Goal: Find specific page/section: Find specific page/section

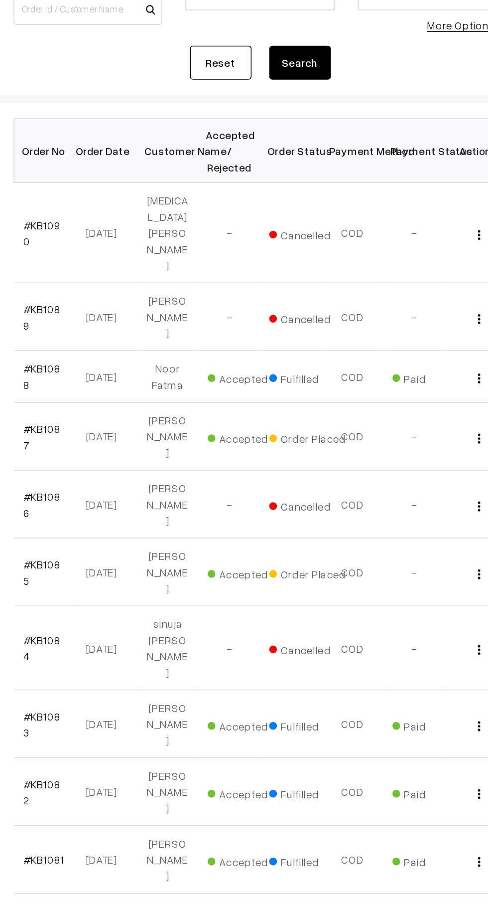
click at [225, 728] on b at bounding box center [230, 733] width 10 height 10
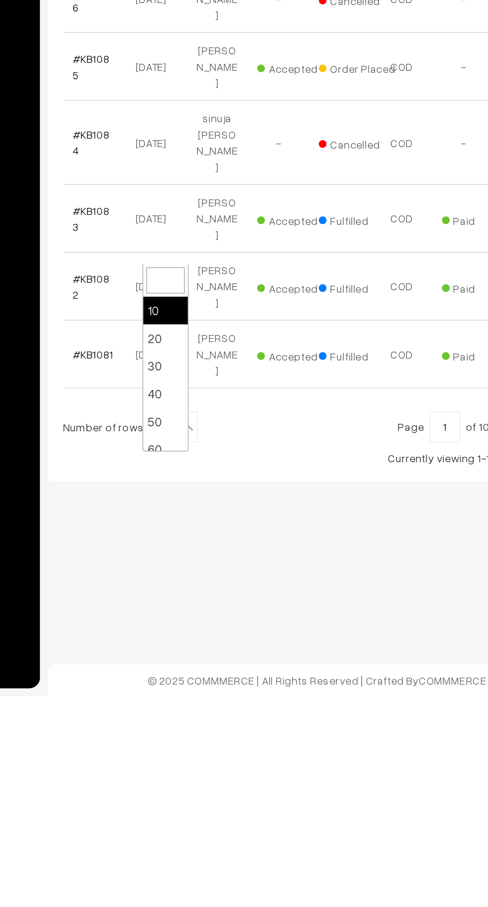
select select "50"
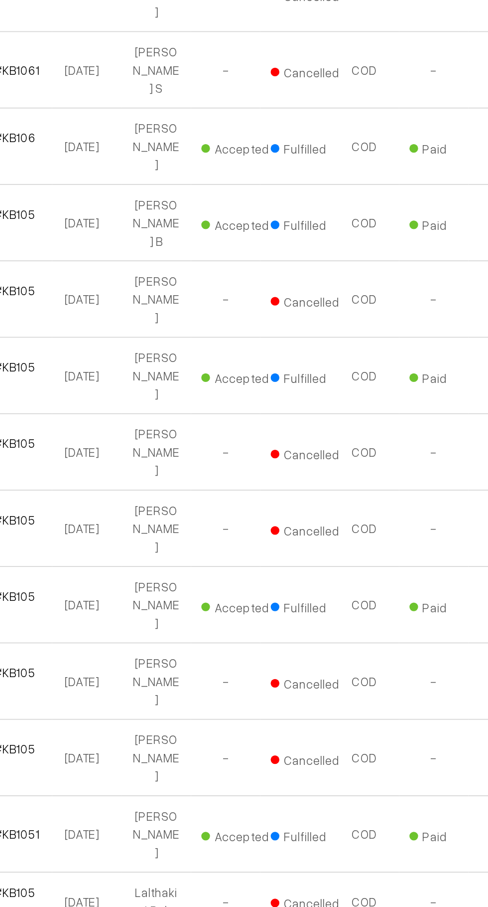
scroll to position [1188, 0]
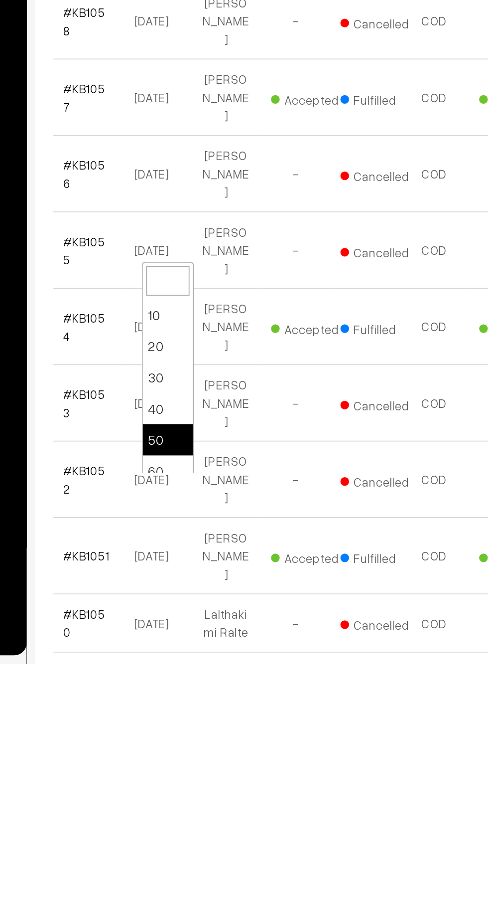
scroll to position [80, 0]
select select "100"
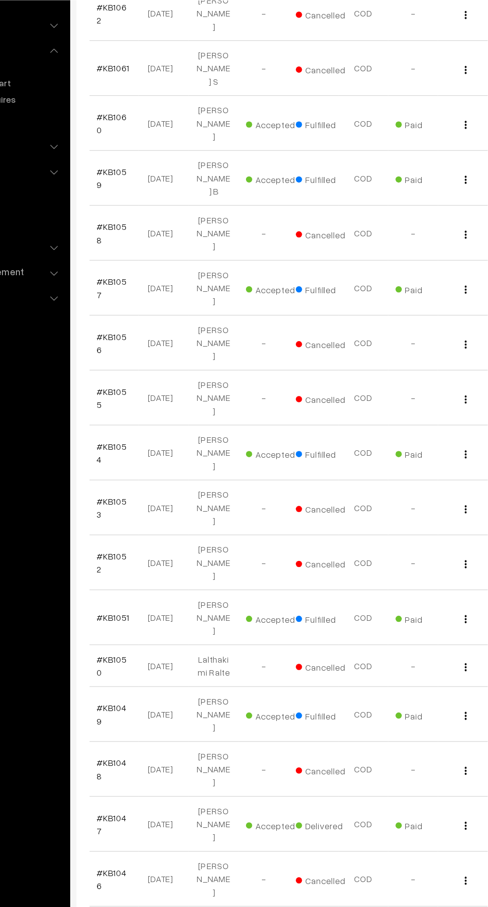
scroll to position [1482, 0]
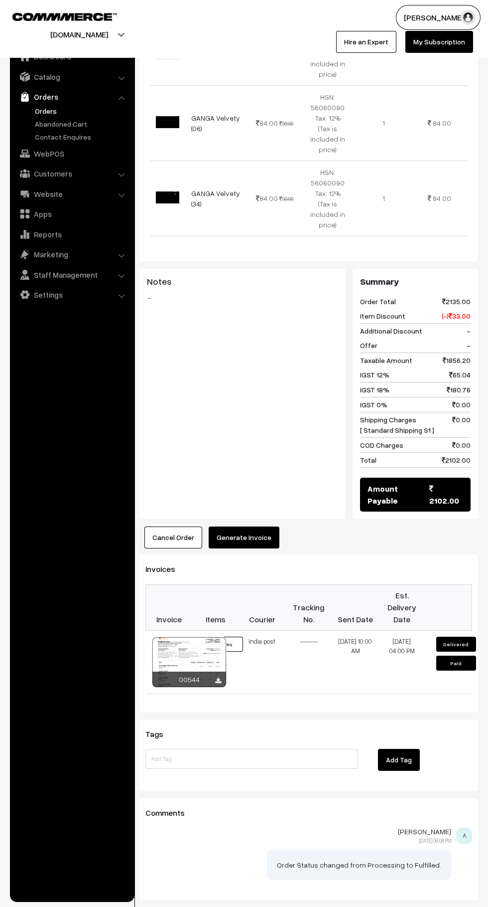
scroll to position [847, 0]
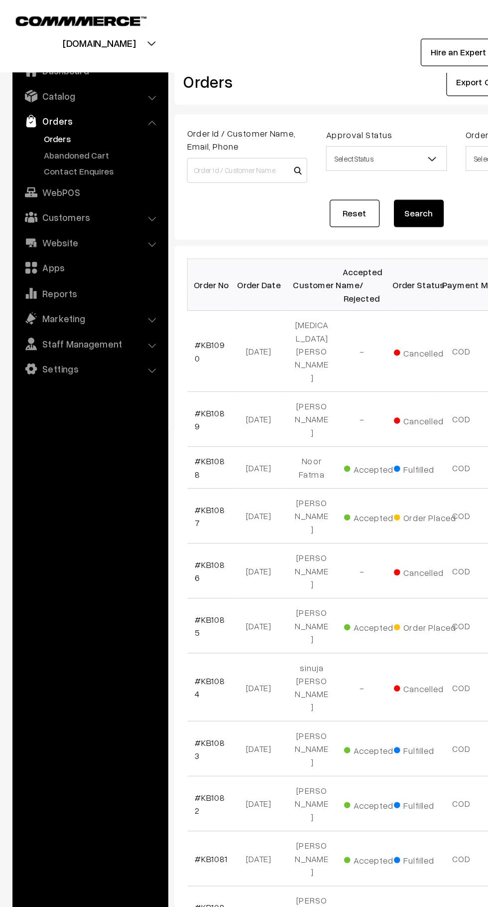
click at [74, 128] on link "Abandoned Cart" at bounding box center [81, 124] width 99 height 10
